Goal: Transaction & Acquisition: Purchase product/service

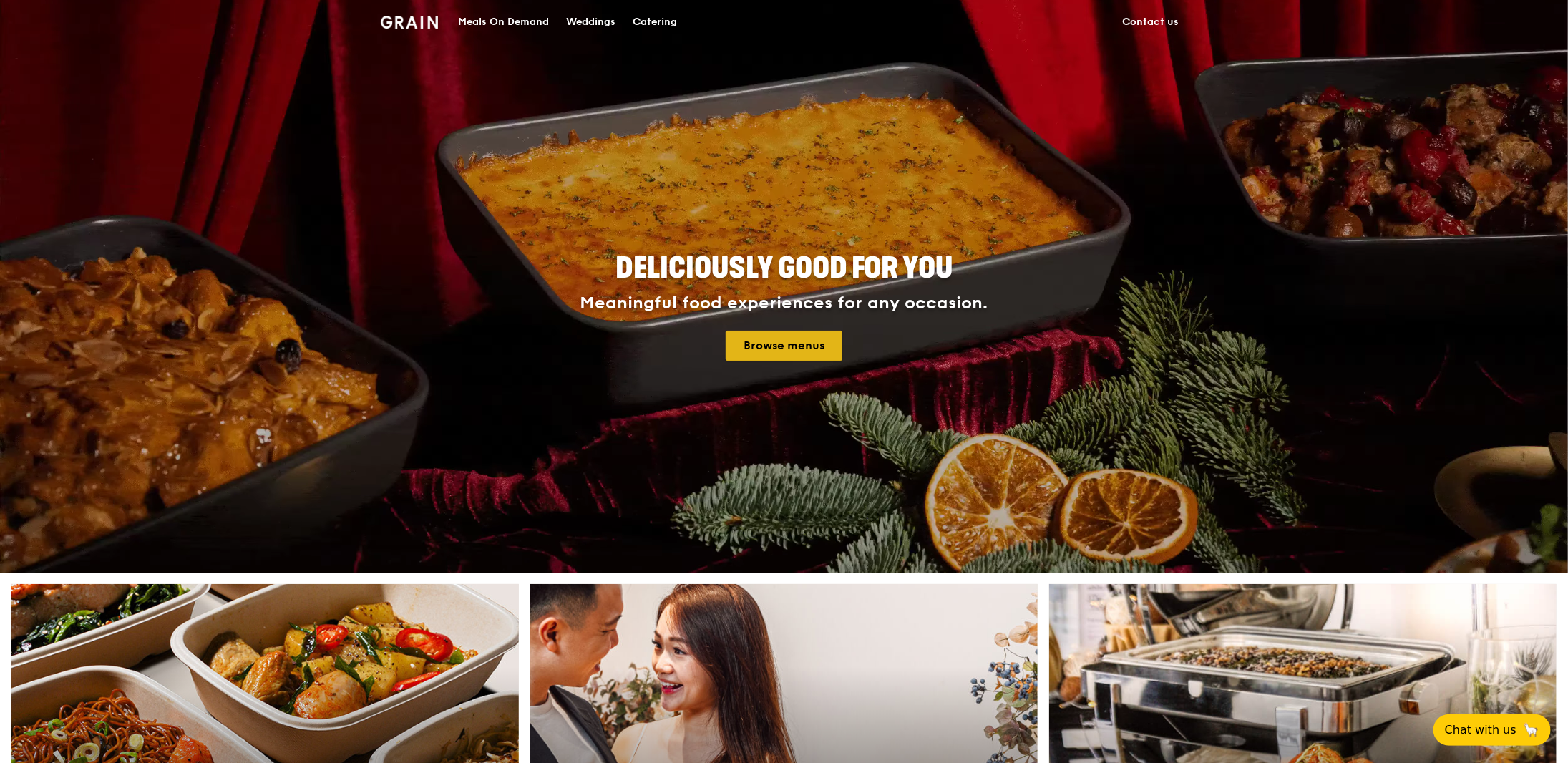
click at [803, 350] on link "Browse menus" at bounding box center [784, 346] width 117 height 30
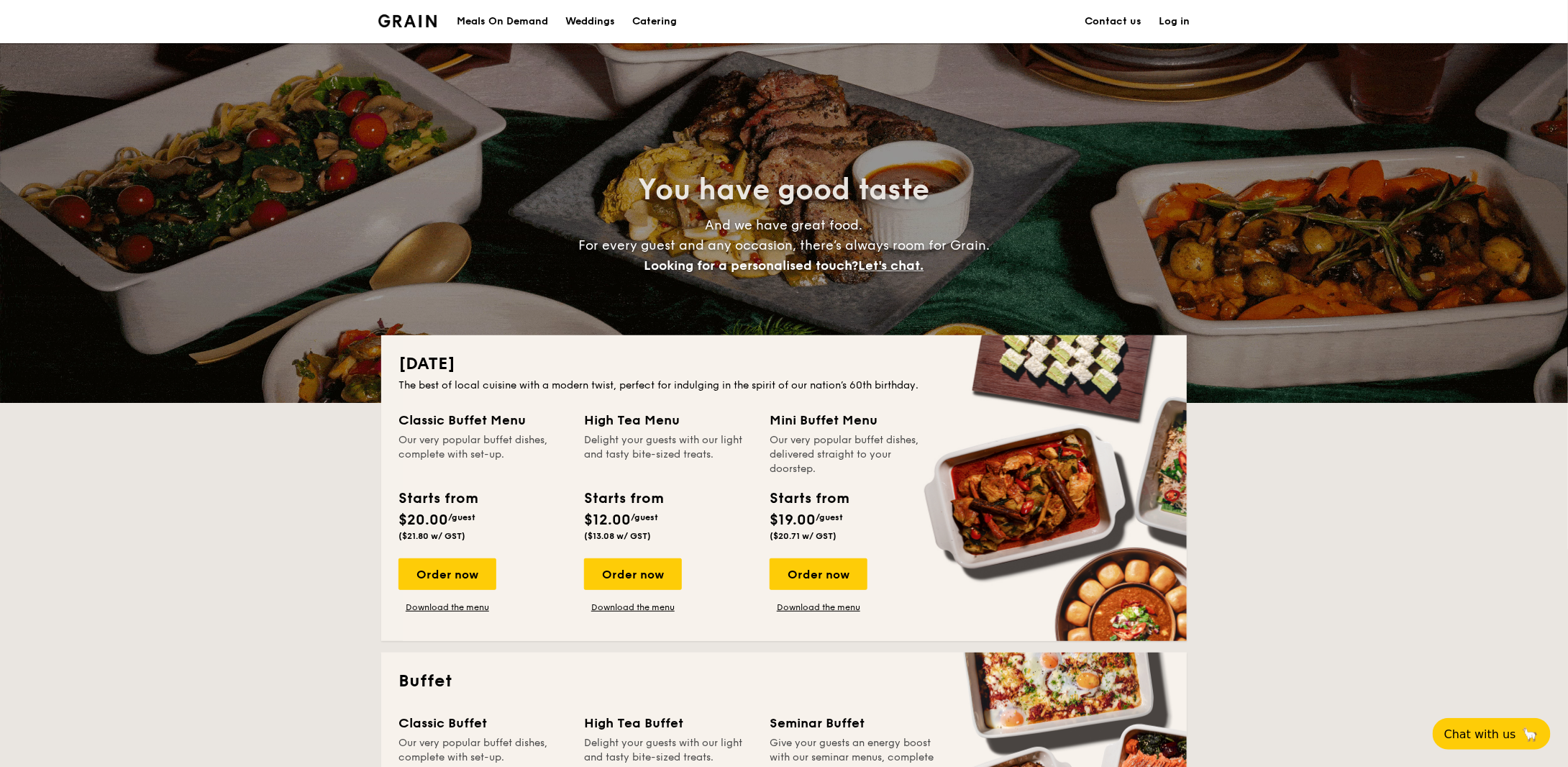
click at [482, 27] on div "Meals On Demand" at bounding box center [502, 21] width 92 height 43
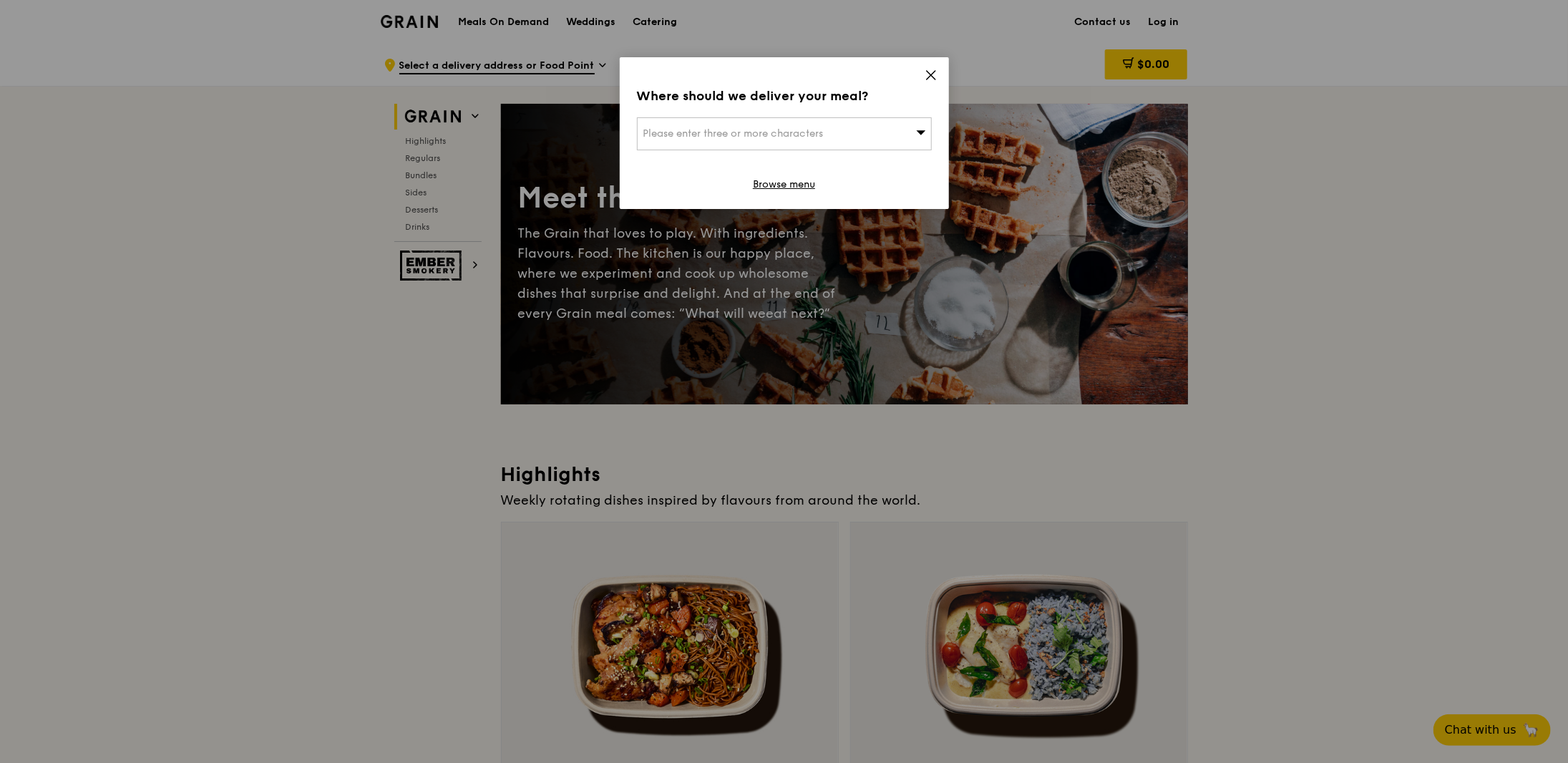
click at [933, 74] on icon at bounding box center [930, 75] width 13 height 13
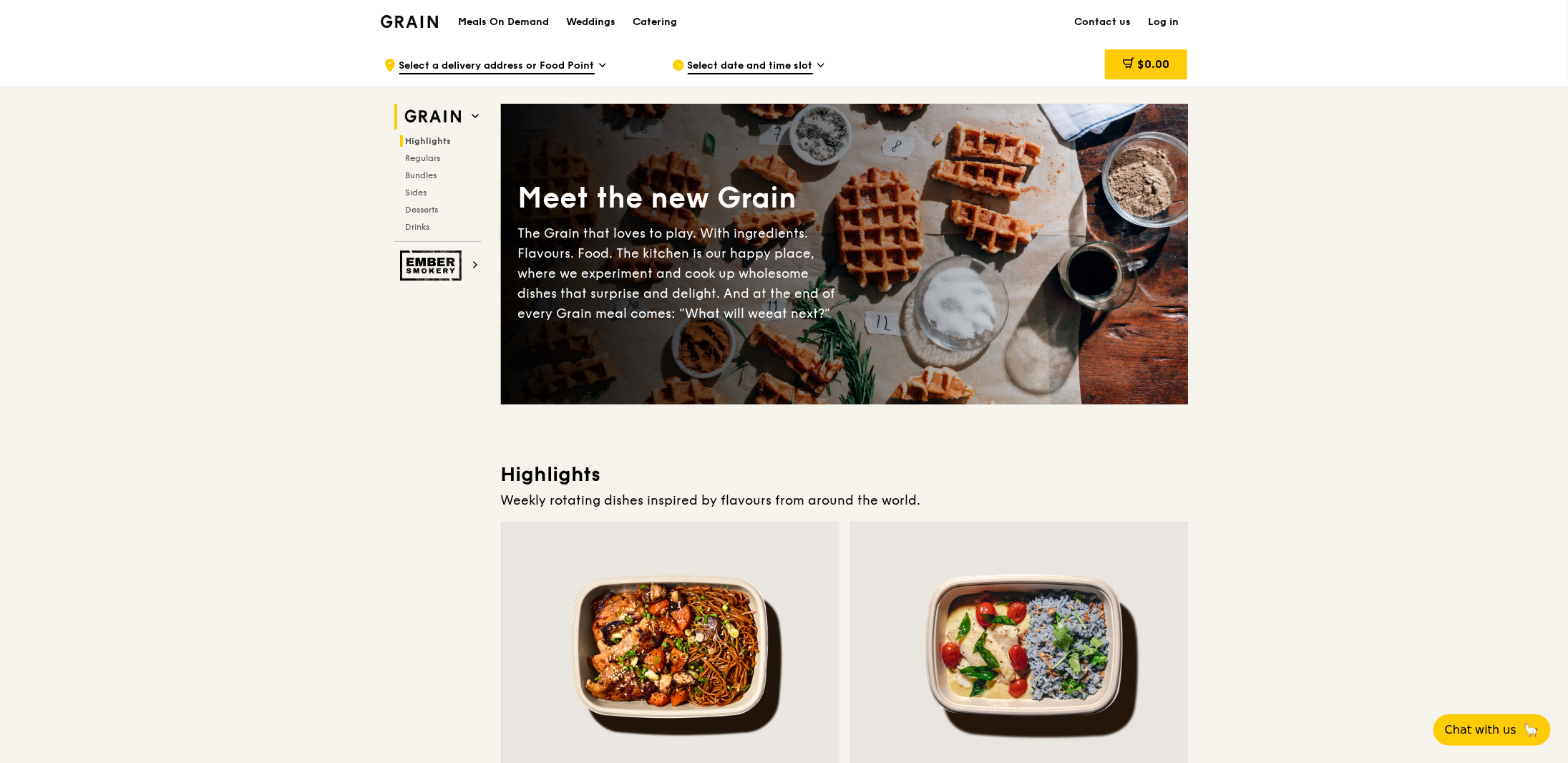
click at [434, 137] on span "Highlights" at bounding box center [428, 141] width 46 height 10
click at [436, 142] on span "Highlights" at bounding box center [428, 141] width 46 height 10
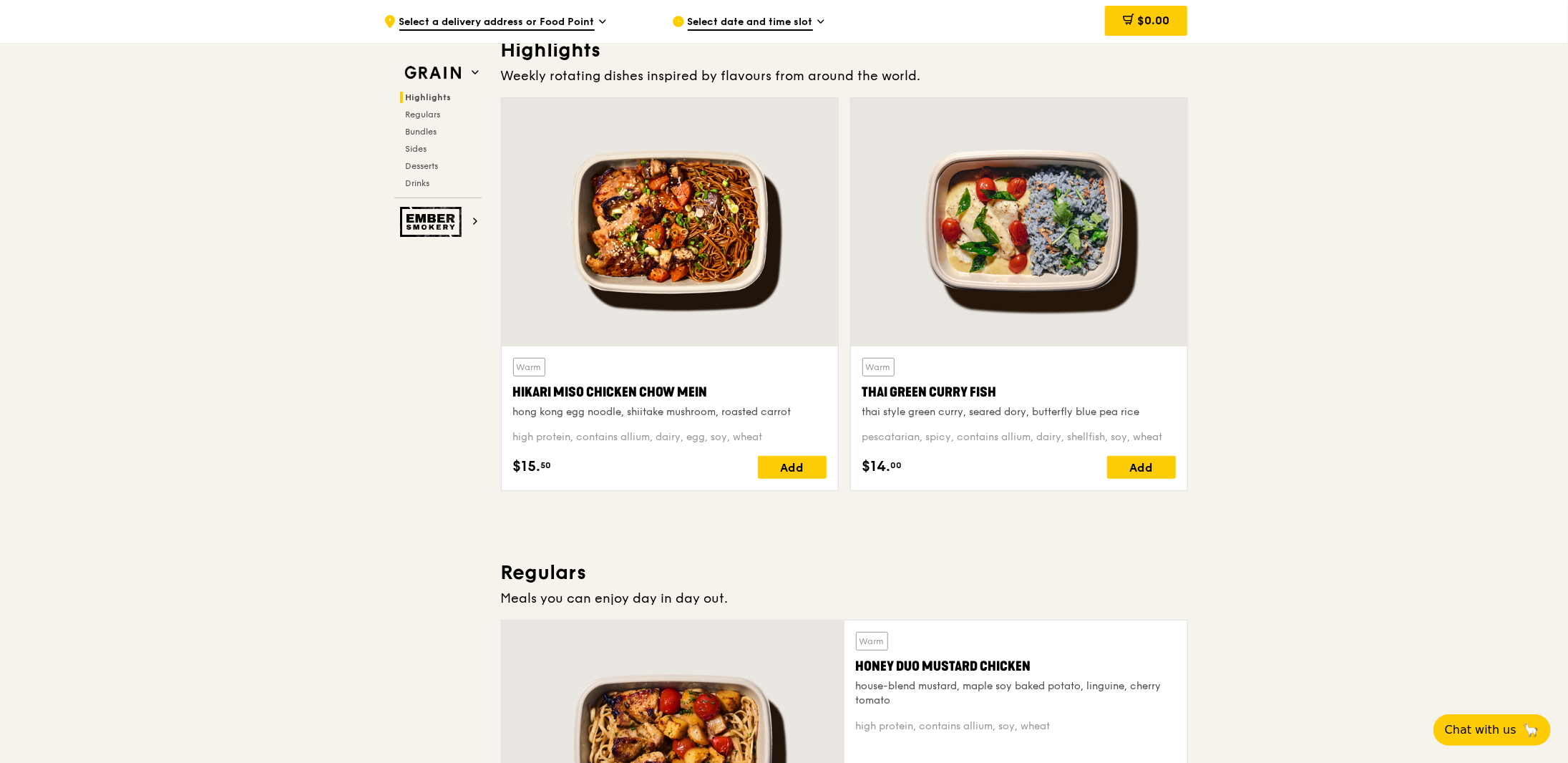
scroll to position [404, 0]
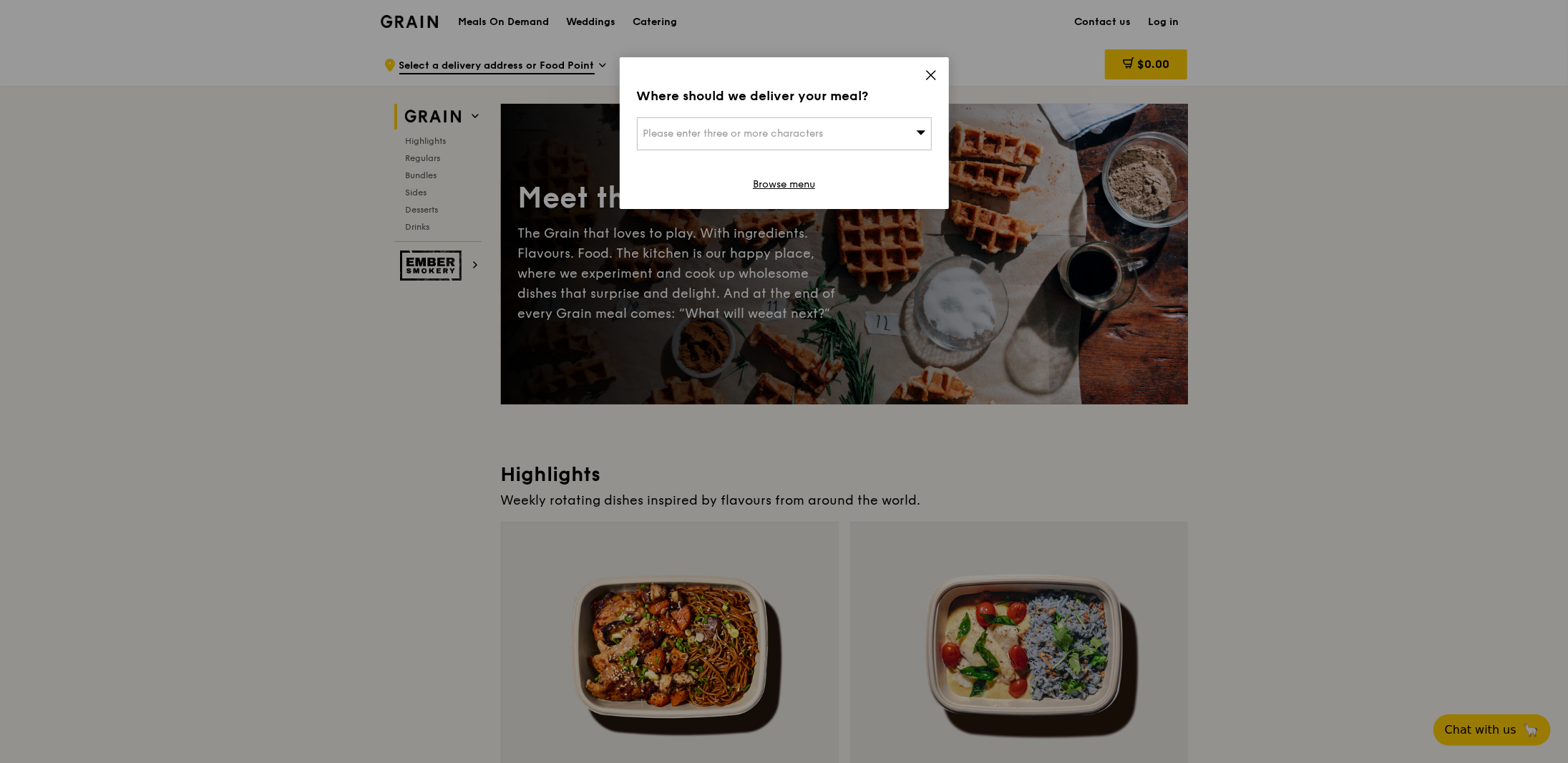
click at [929, 74] on icon at bounding box center [930, 75] width 9 height 9
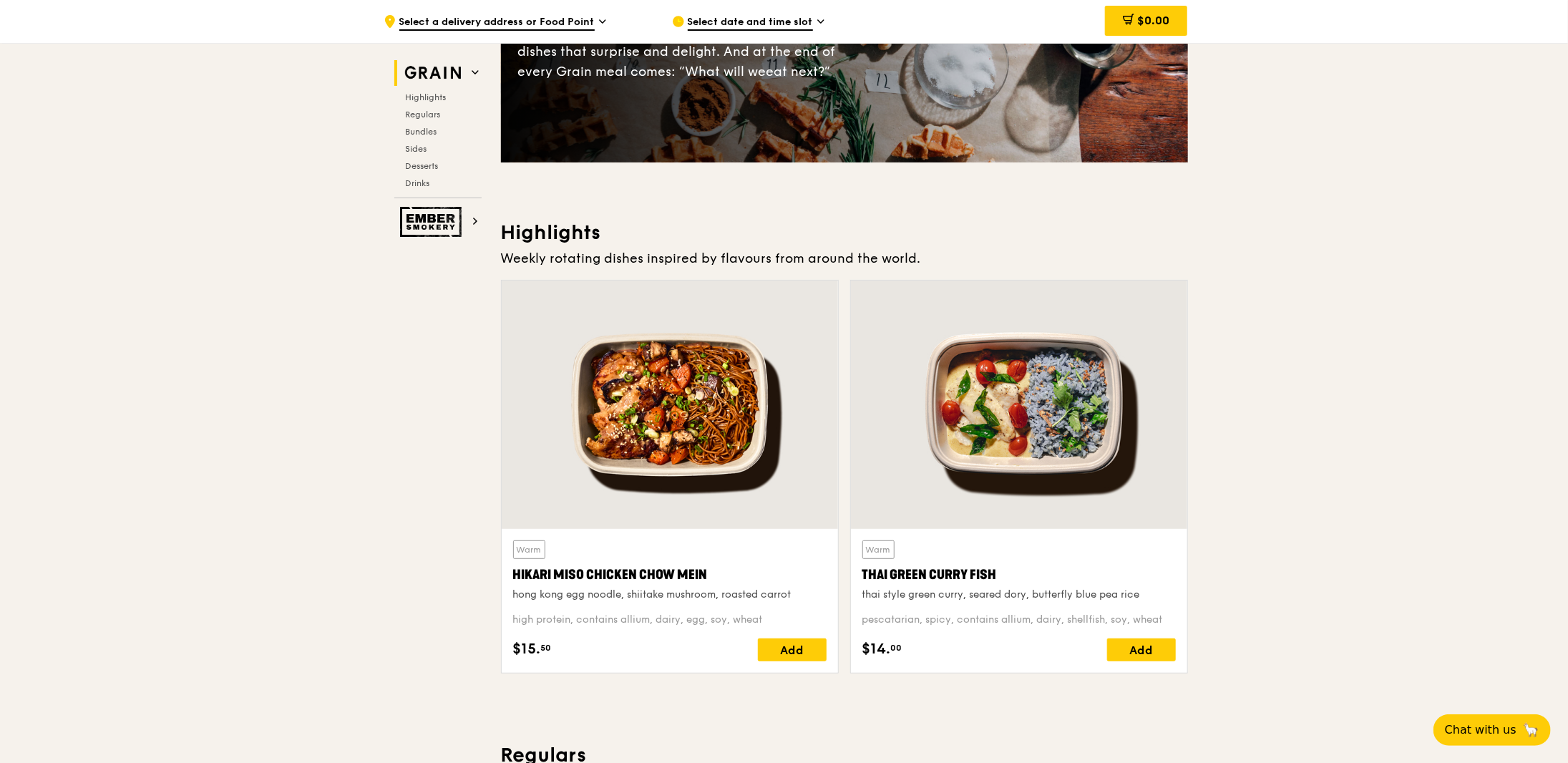
scroll to position [215, 0]
